Goal: Find specific page/section: Locate a particular part of the current website

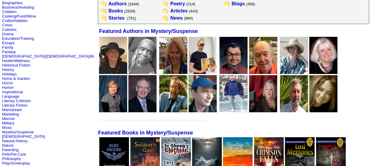
scroll to position [148, 0]
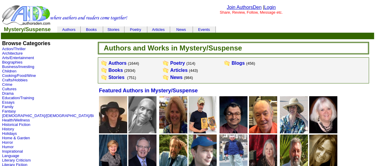
scroll to position [148, 0]
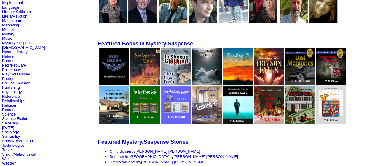
click at [99, 66] on img at bounding box center [114, 66] width 30 height 37
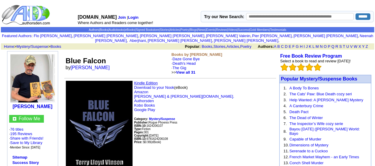
click at [154, 81] on link "Kindle Edition" at bounding box center [146, 83] width 24 height 4
